Goal: Check status

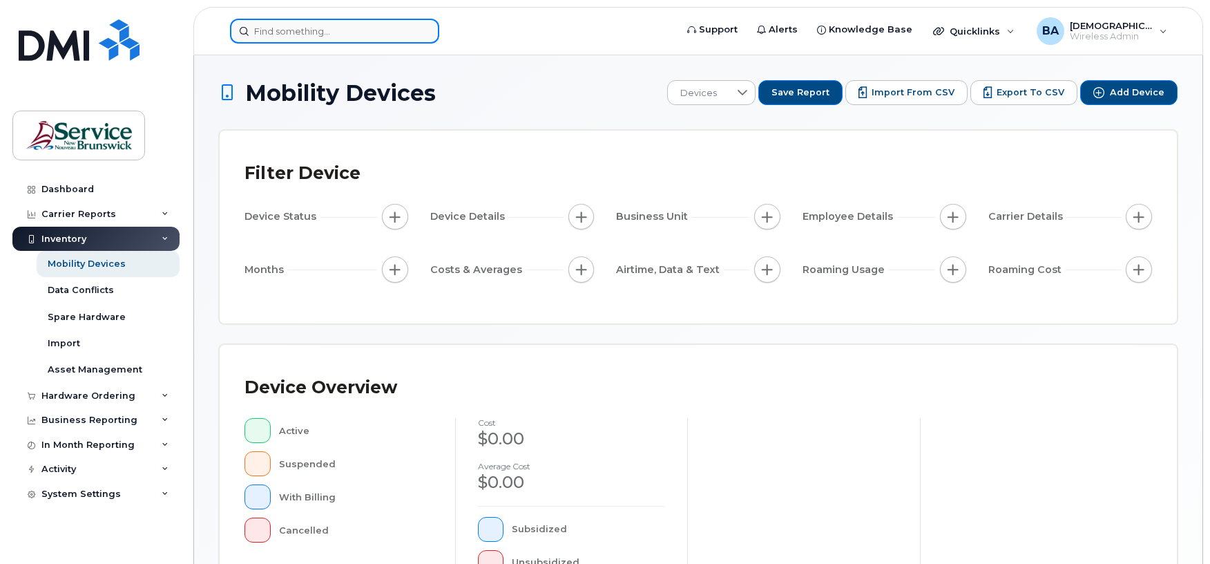
click at [300, 26] on input at bounding box center [334, 31] width 209 height 25
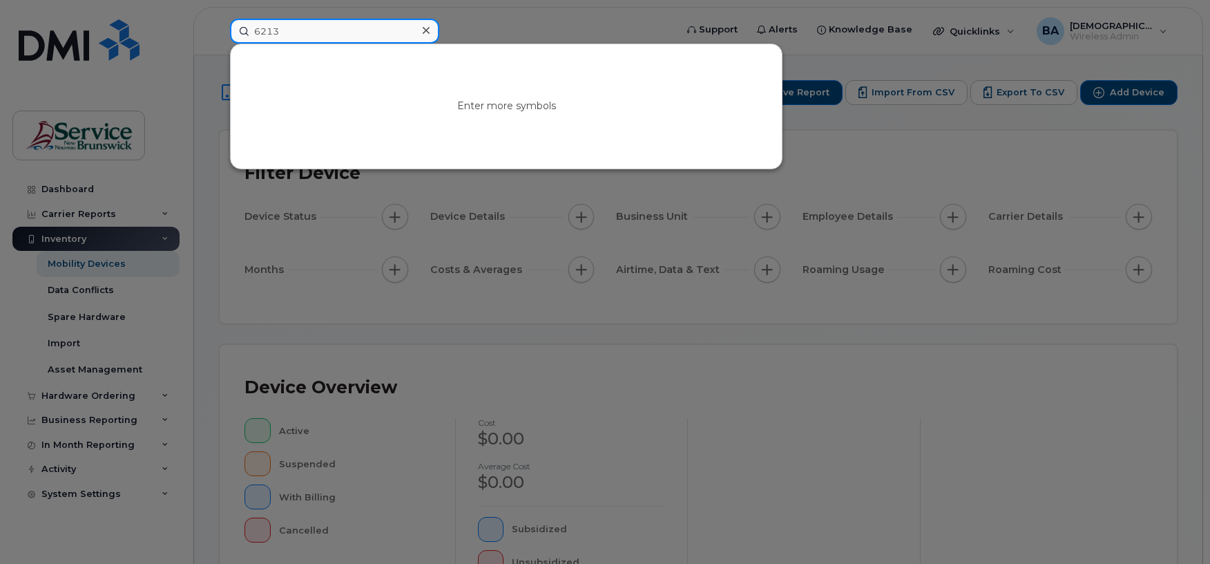
type input "6213"
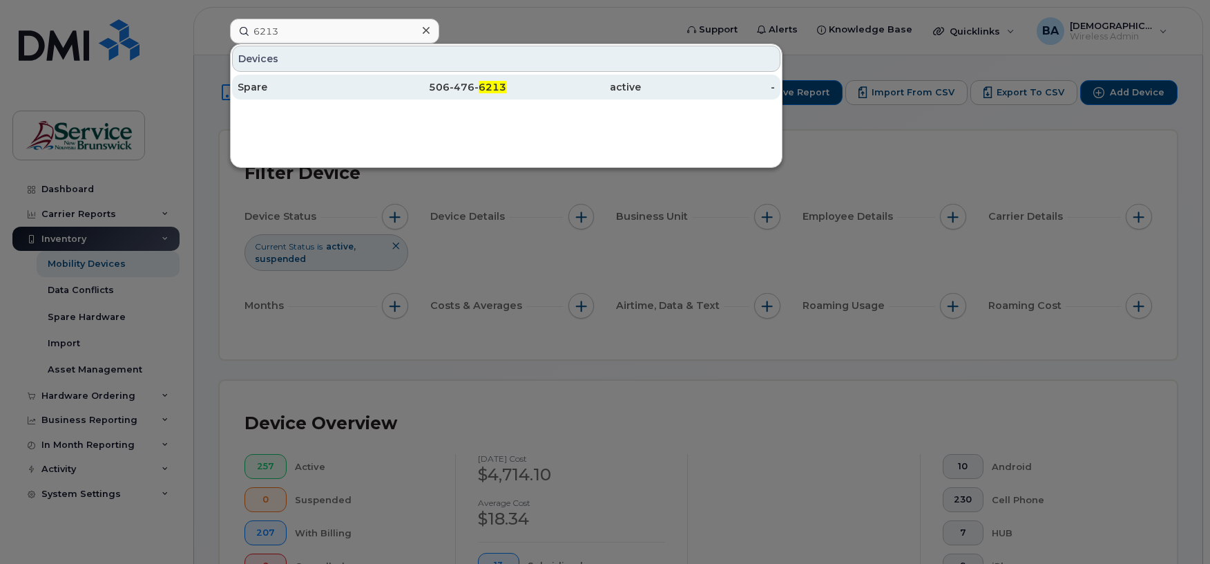
click at [247, 92] on div "Spare" at bounding box center [305, 87] width 135 height 14
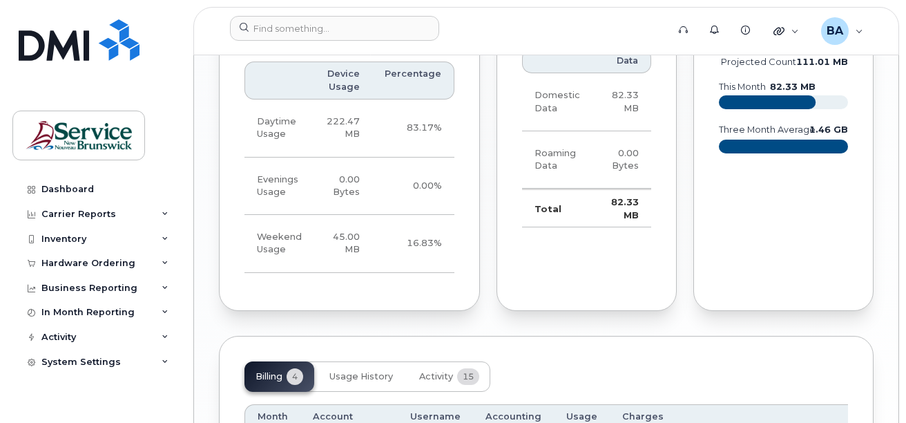
scroll to position [1462, 0]
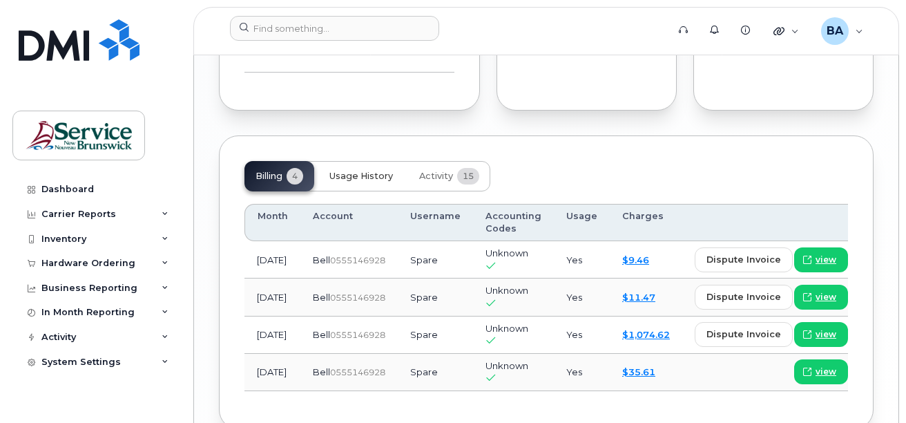
click at [374, 171] on span "Usage History" at bounding box center [361, 176] width 64 height 11
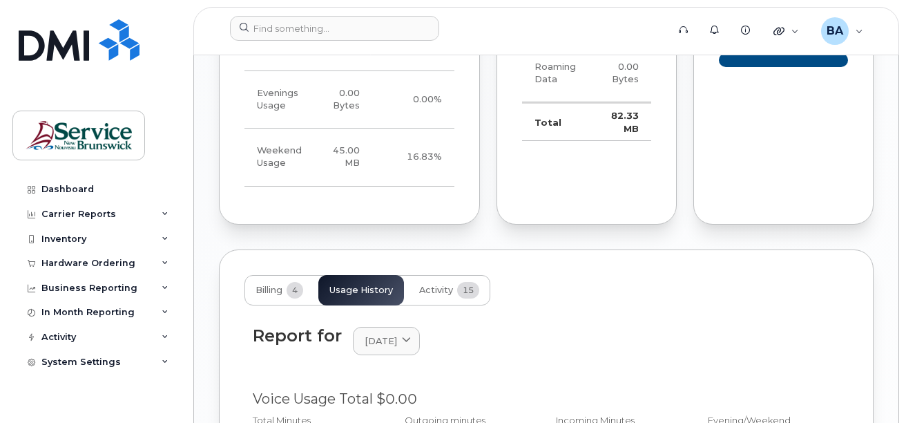
scroll to position [1309, 0]
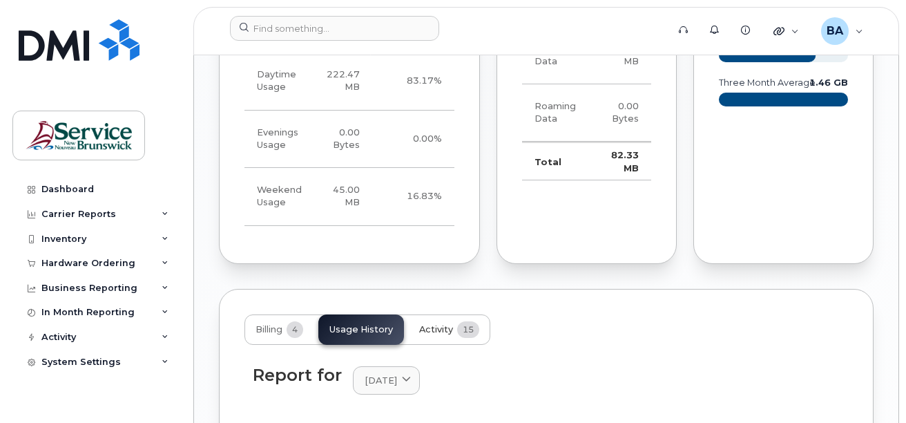
click at [430, 324] on span "Activity" at bounding box center [436, 329] width 34 height 11
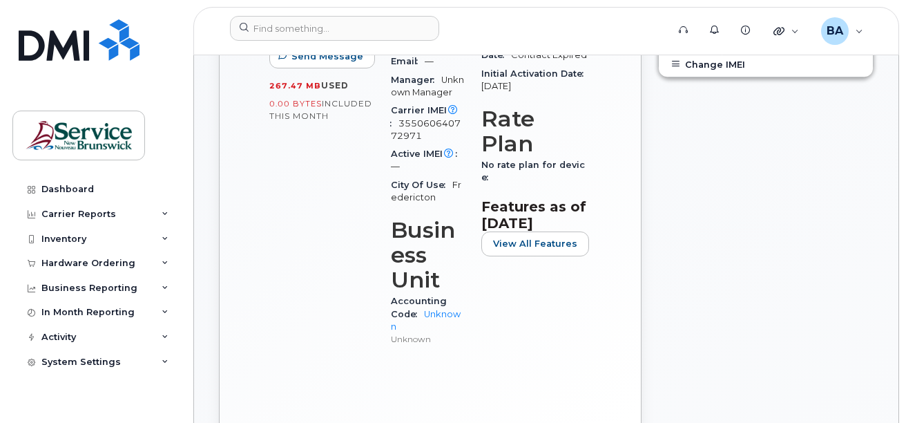
scroll to position [553, 0]
